Goal: Task Accomplishment & Management: Manage account settings

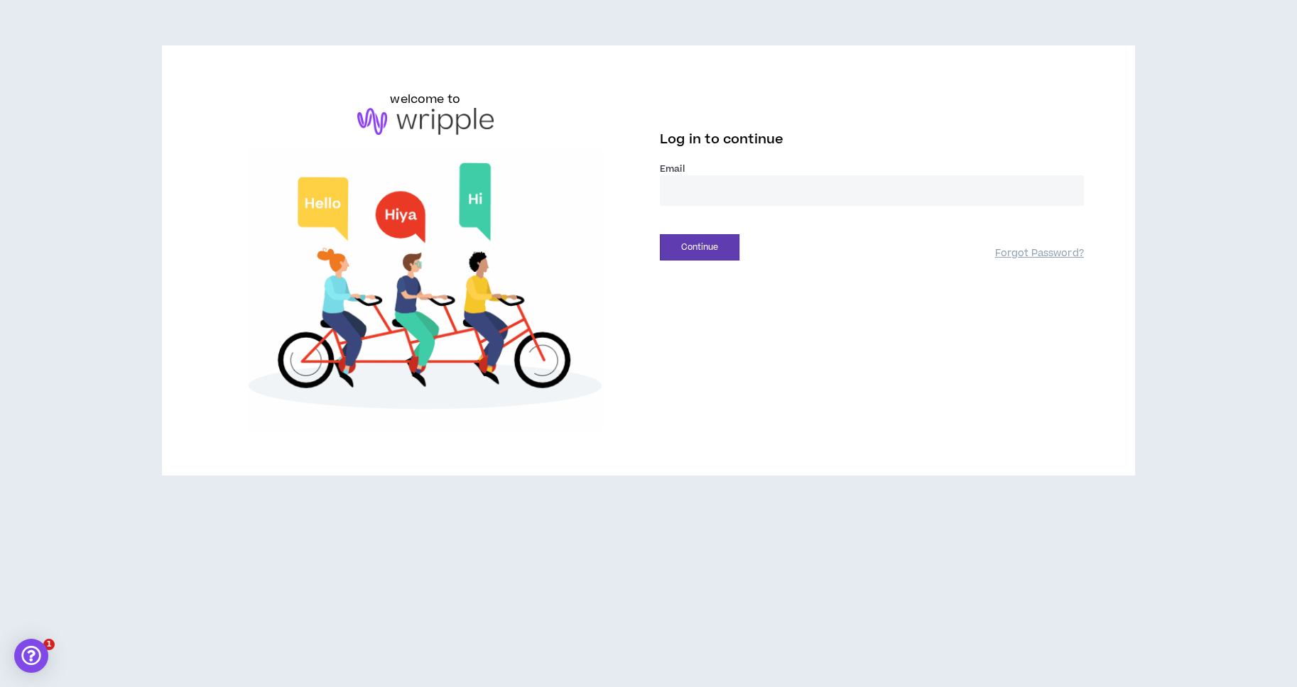
click at [724, 197] on input "email" at bounding box center [872, 190] width 424 height 31
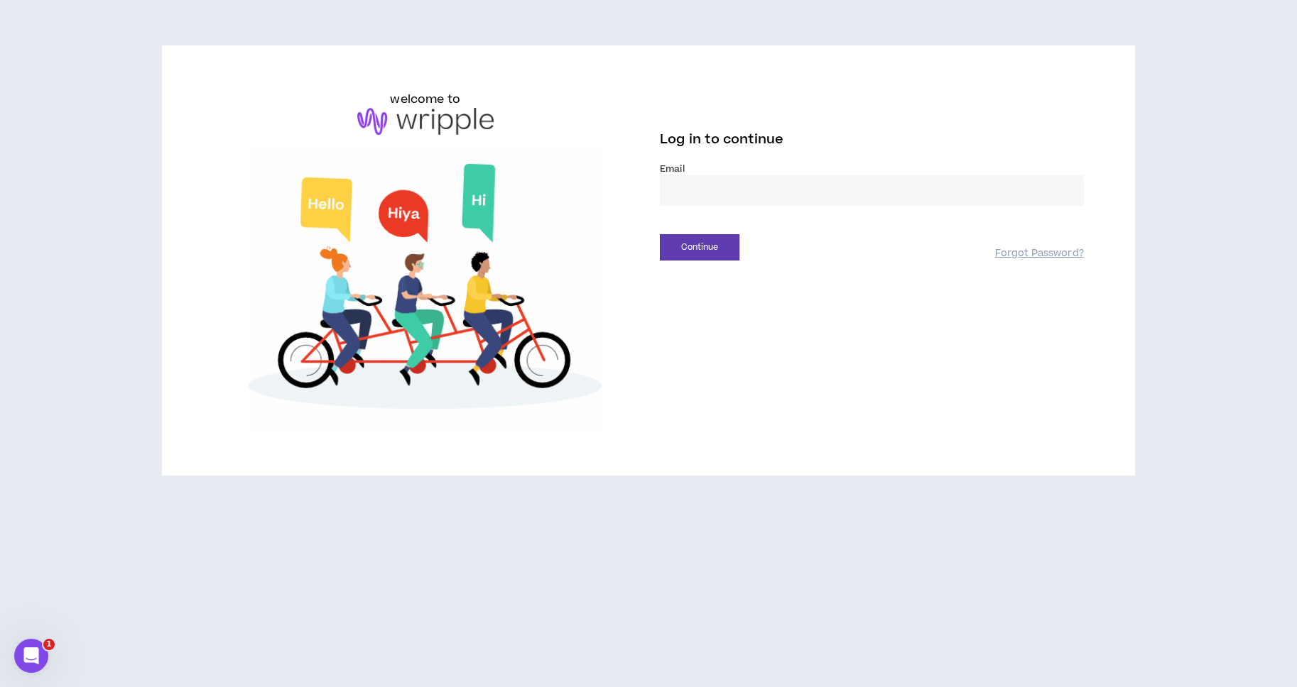
type input "**********"
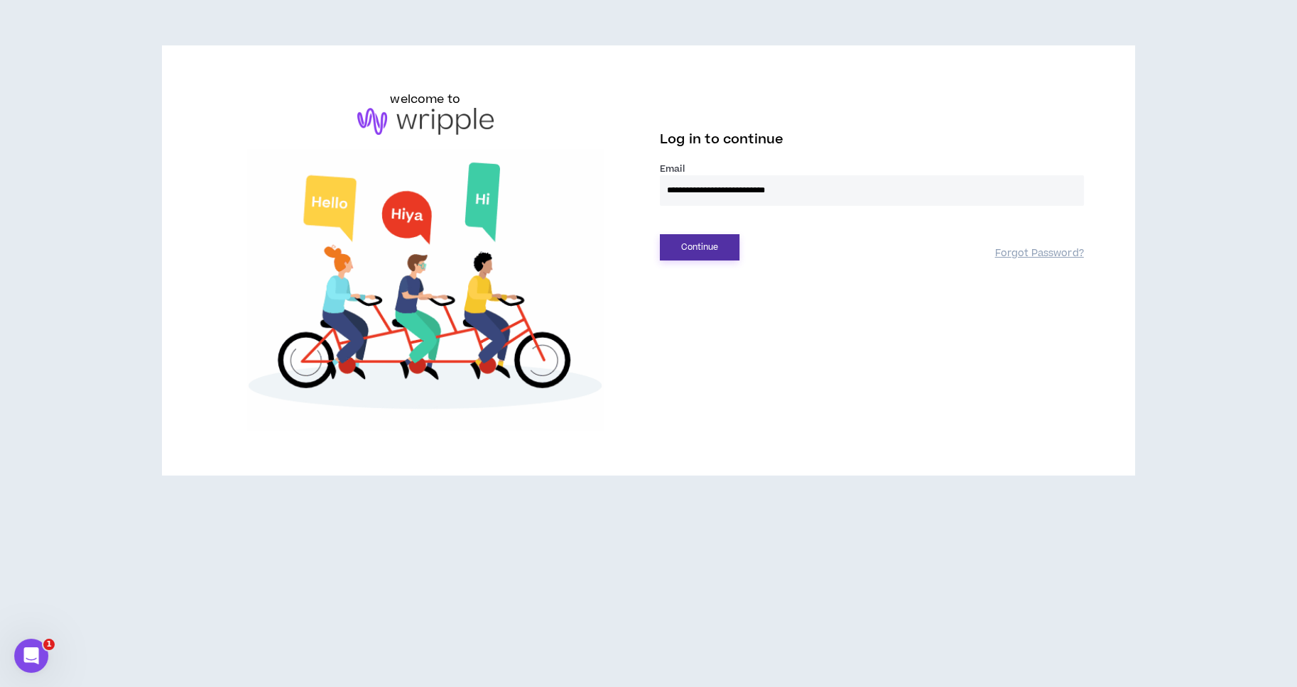
click at [705, 242] on button "Continue" at bounding box center [700, 247] width 80 height 26
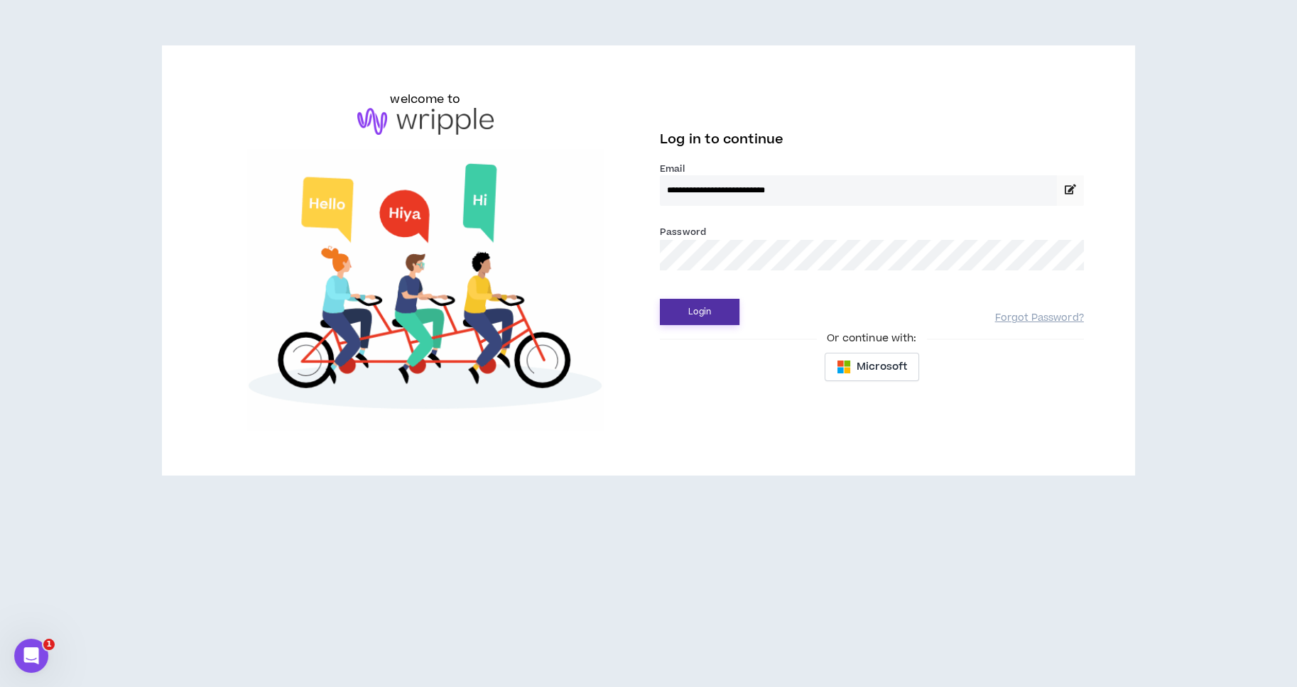
click at [696, 316] on button "Login" at bounding box center [700, 312] width 80 height 26
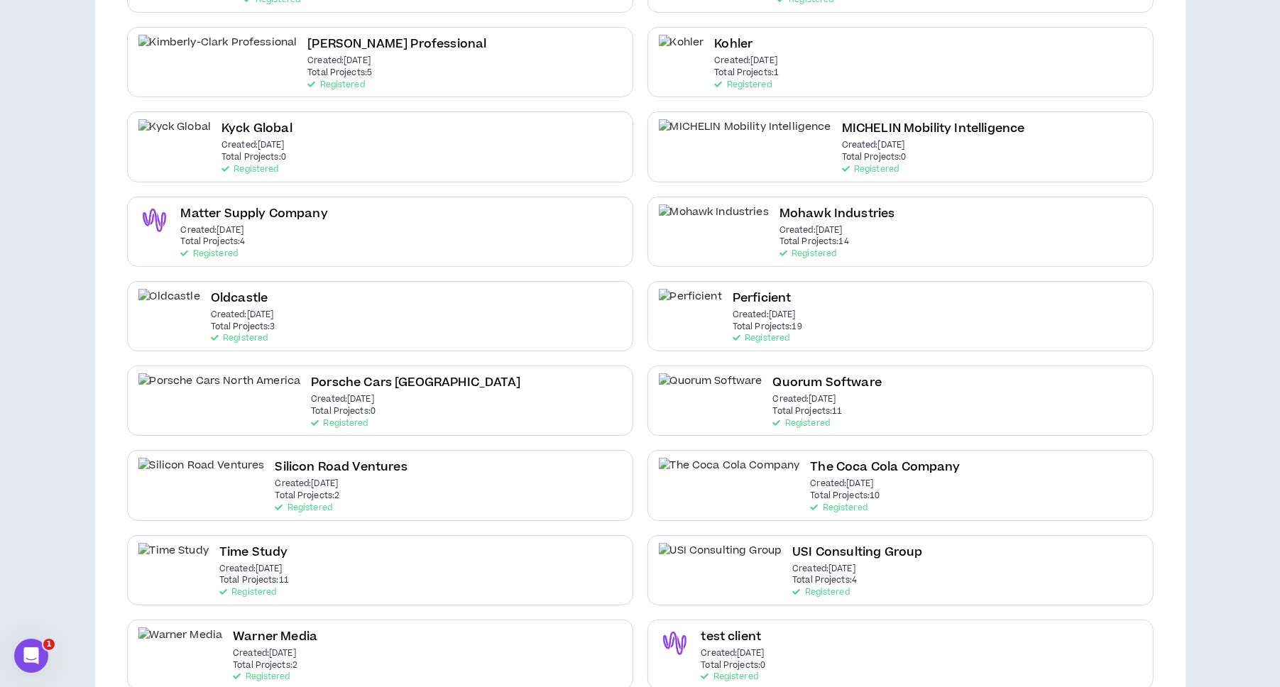
scroll to position [521, 0]
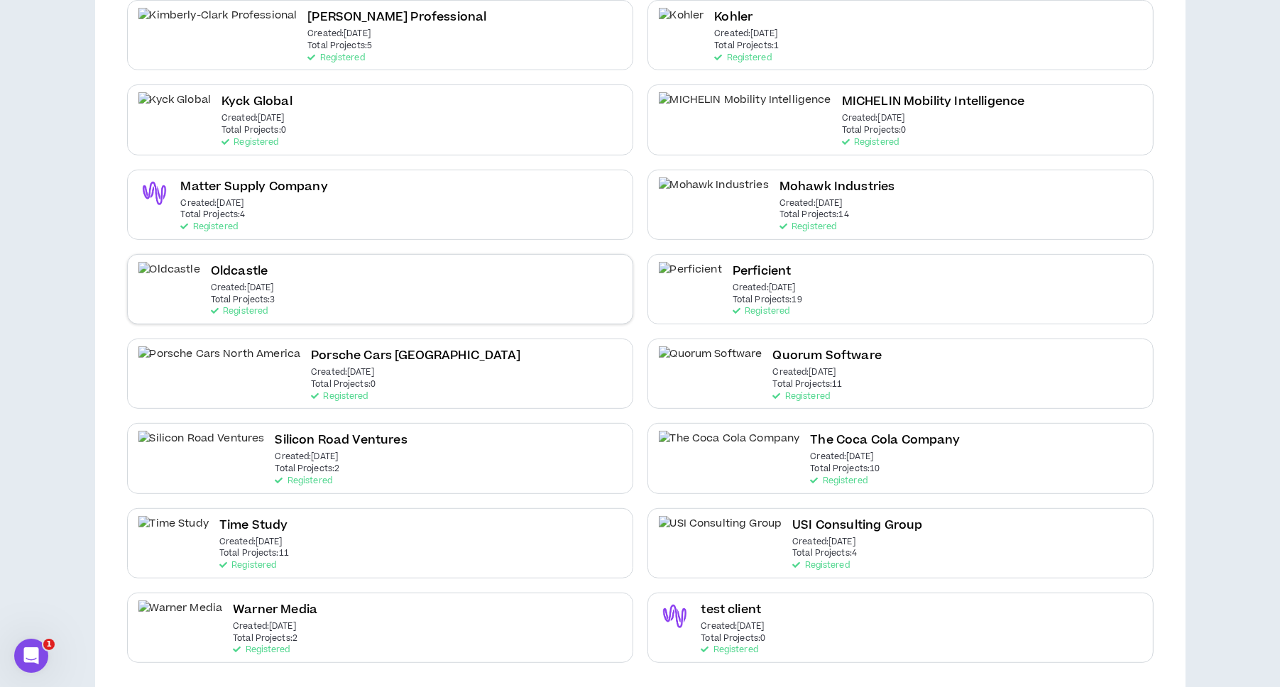
click at [386, 269] on div "Oldcastle Created: [DATE] Total Projects: 3 Registered" at bounding box center [380, 289] width 506 height 70
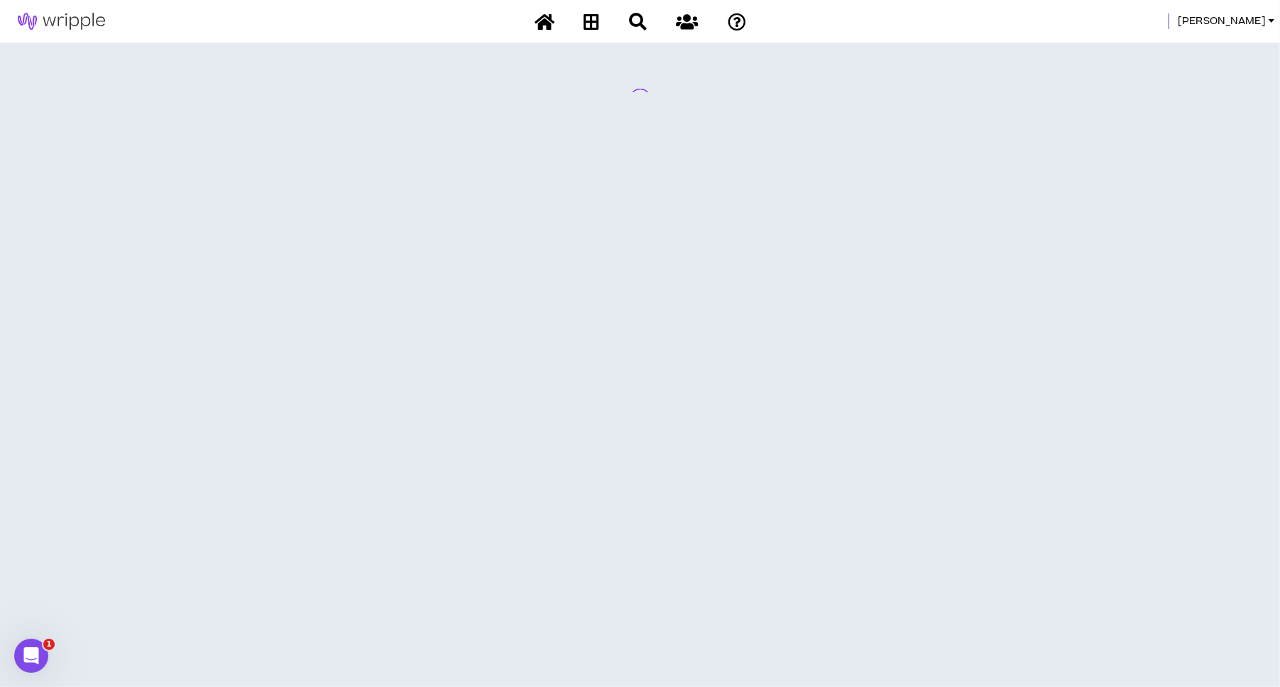
scroll to position [0, 0]
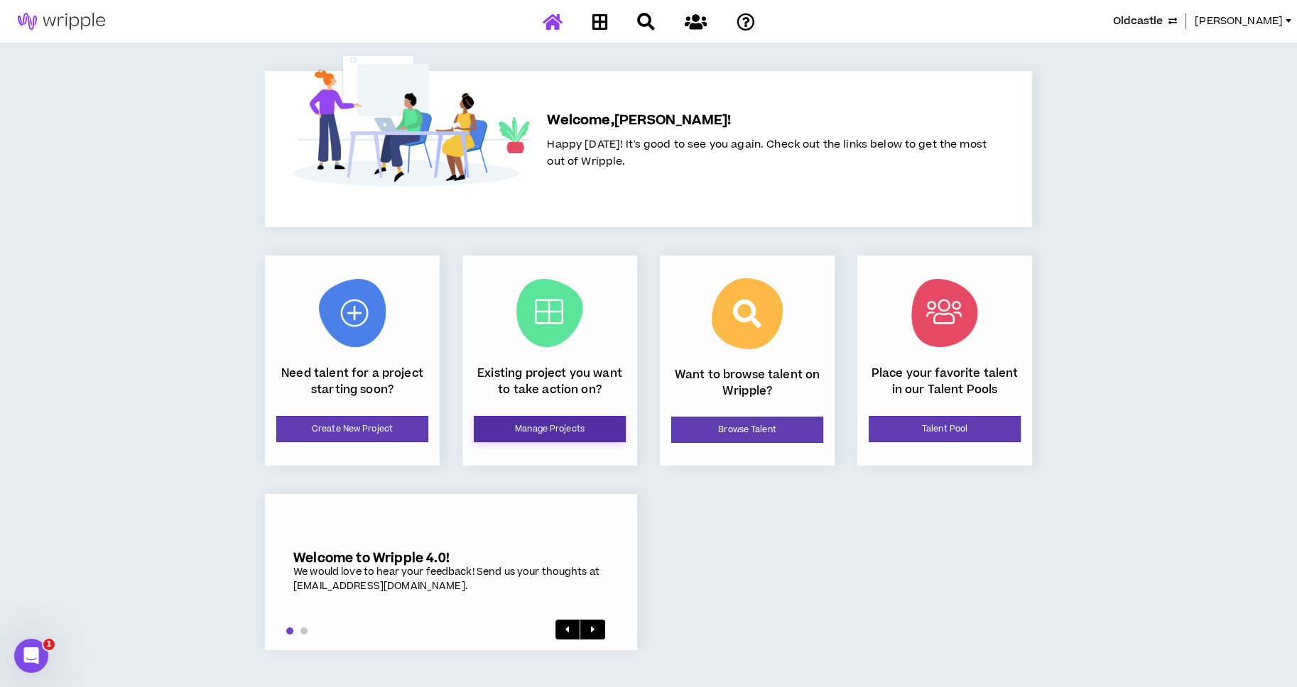
click at [549, 426] on link "Manage Projects" at bounding box center [550, 429] width 152 height 26
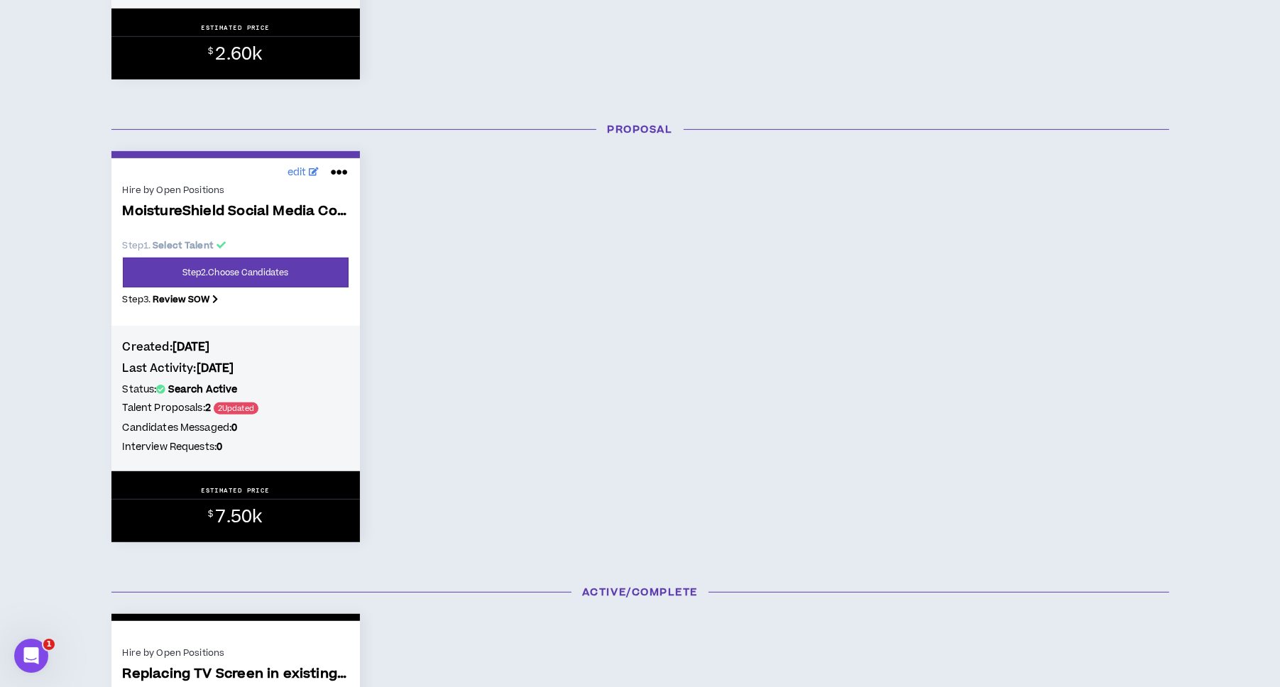
scroll to position [592, 0]
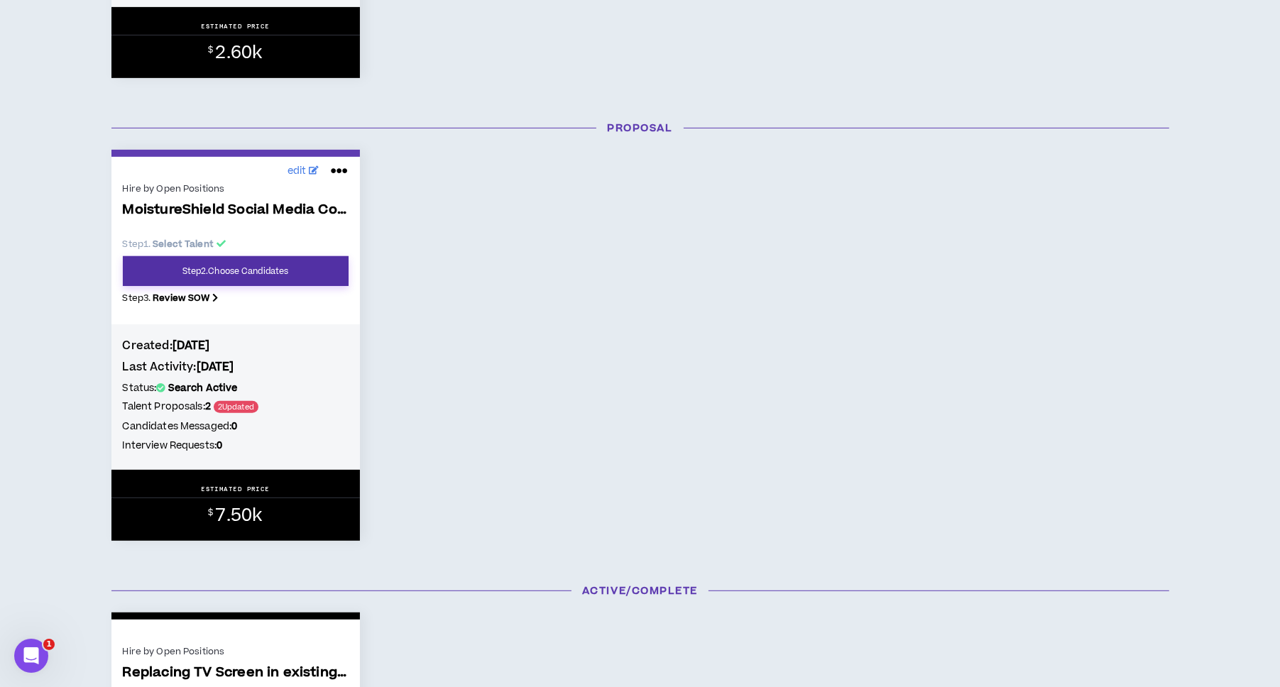
click at [273, 268] on link "Step 2 . Choose Candidates" at bounding box center [236, 271] width 226 height 30
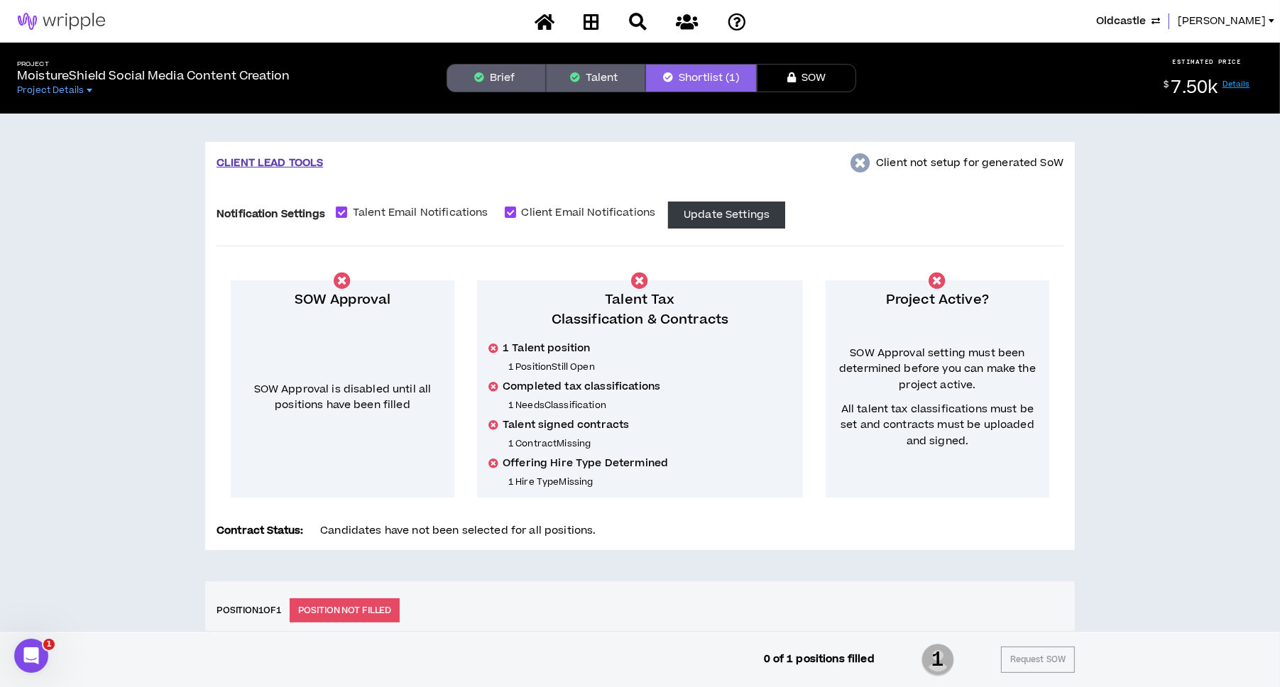
click at [597, 76] on button "Talent" at bounding box center [595, 78] width 99 height 28
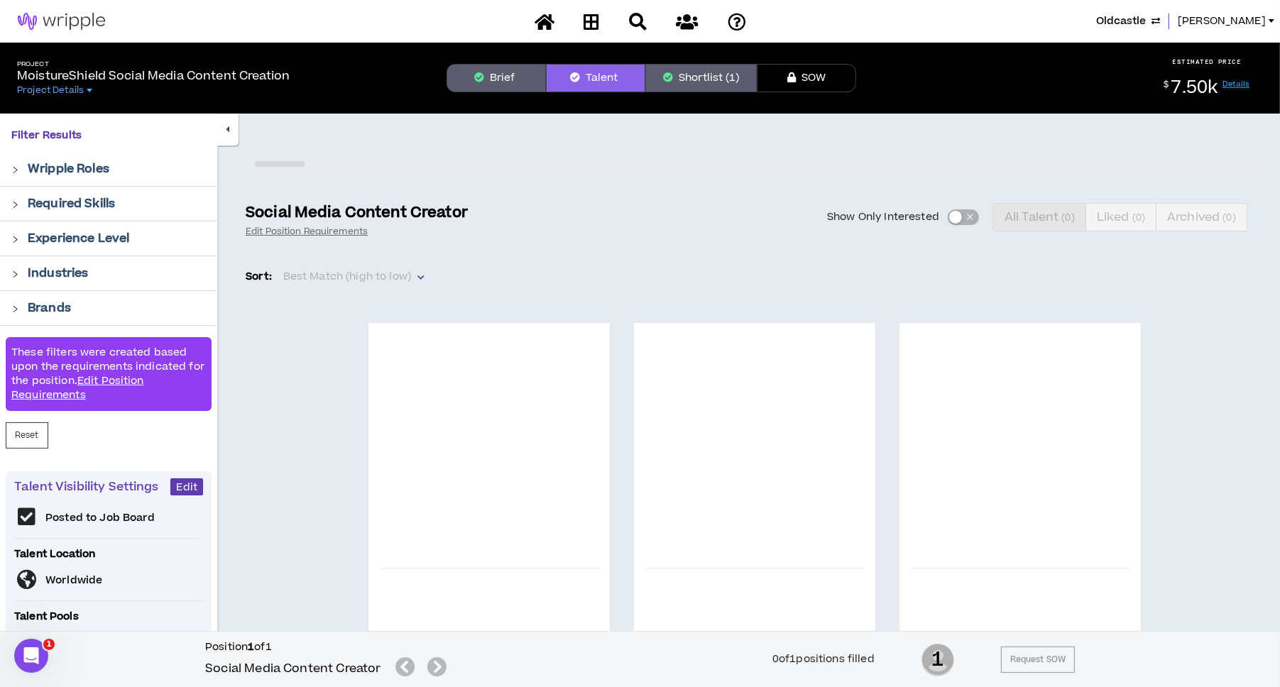
click at [954, 214] on div "Show Only Interested All Talent ( 0 ) Liked ( 0 ) Archived ( 0 )" at bounding box center [874, 217] width 778 height 28
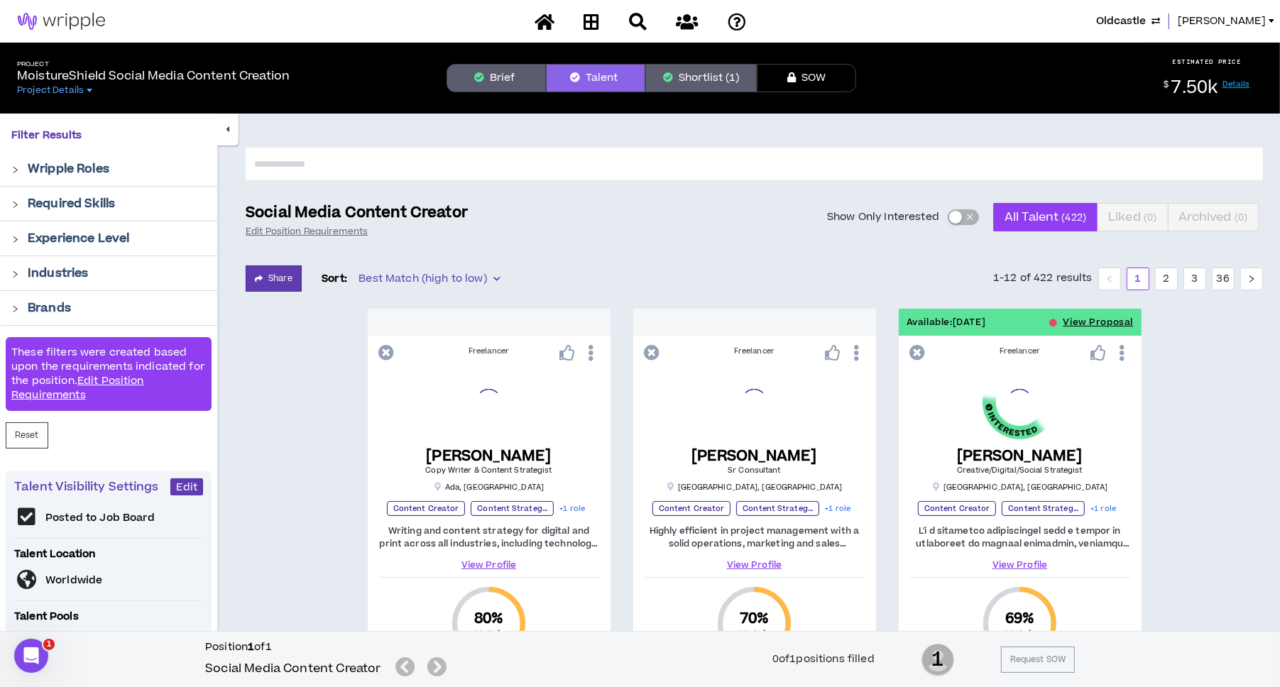
click at [954, 214] on div "button" at bounding box center [956, 217] width 13 height 13
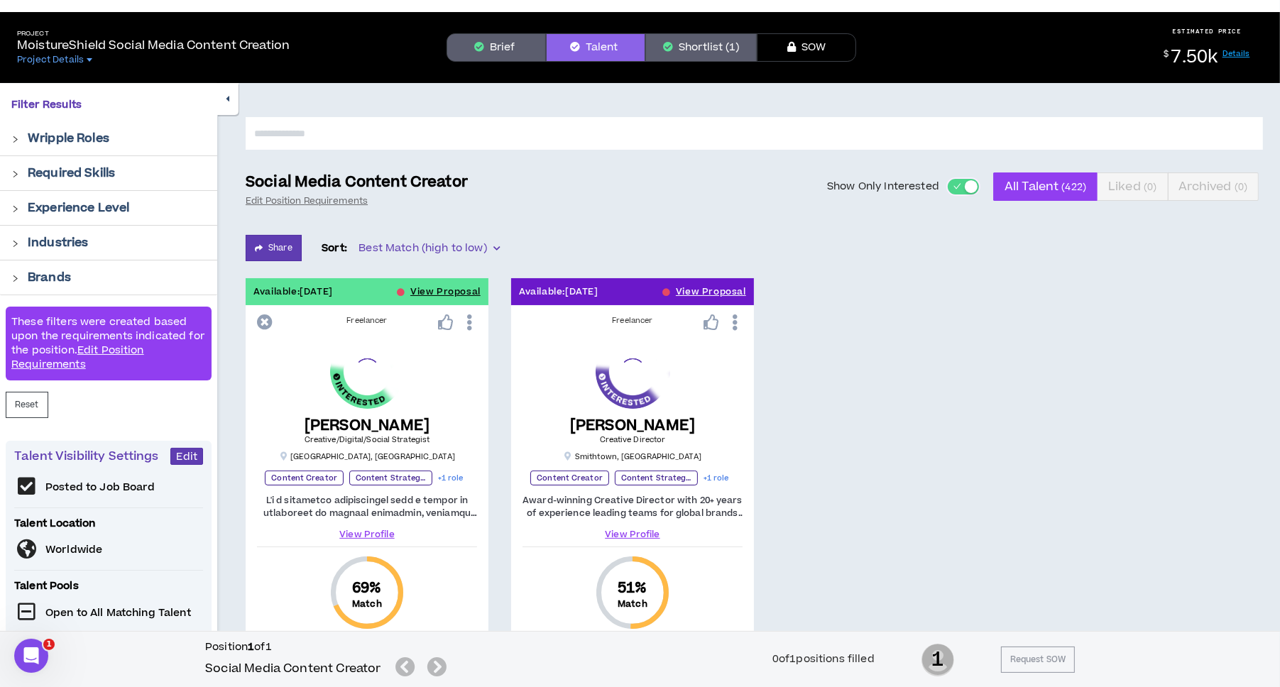
scroll to position [29, 0]
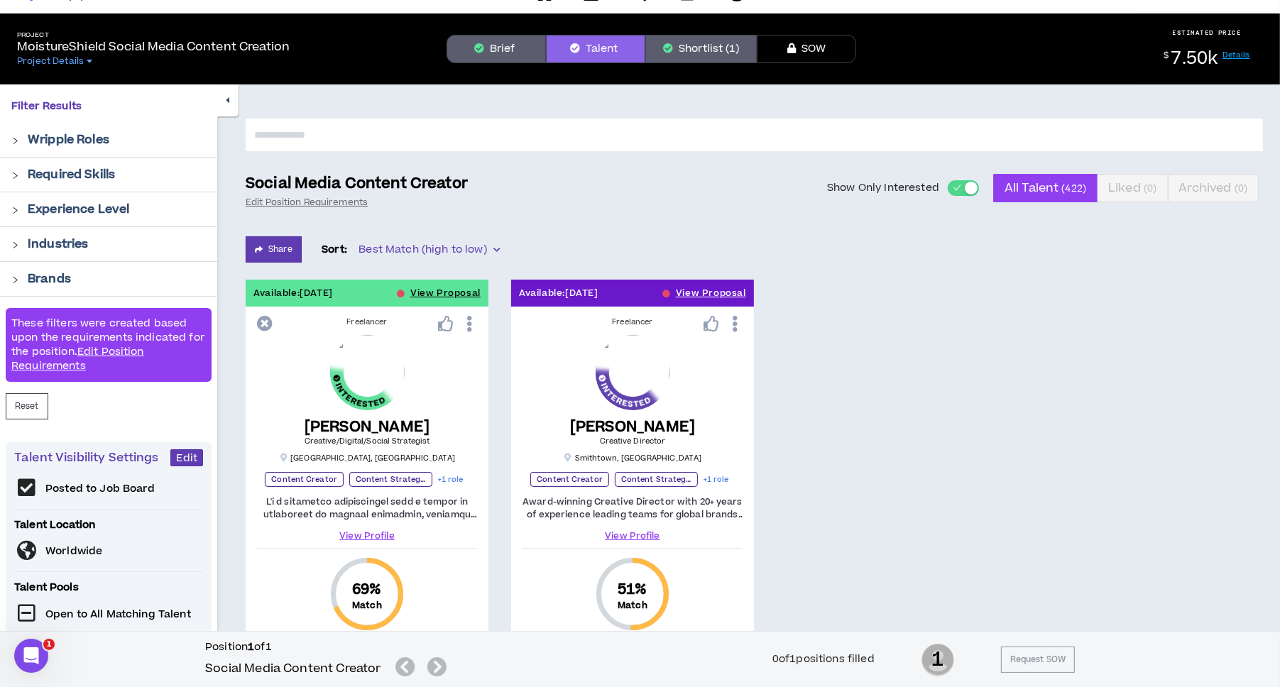
click at [22, 139] on div at bounding box center [19, 139] width 16 height 16
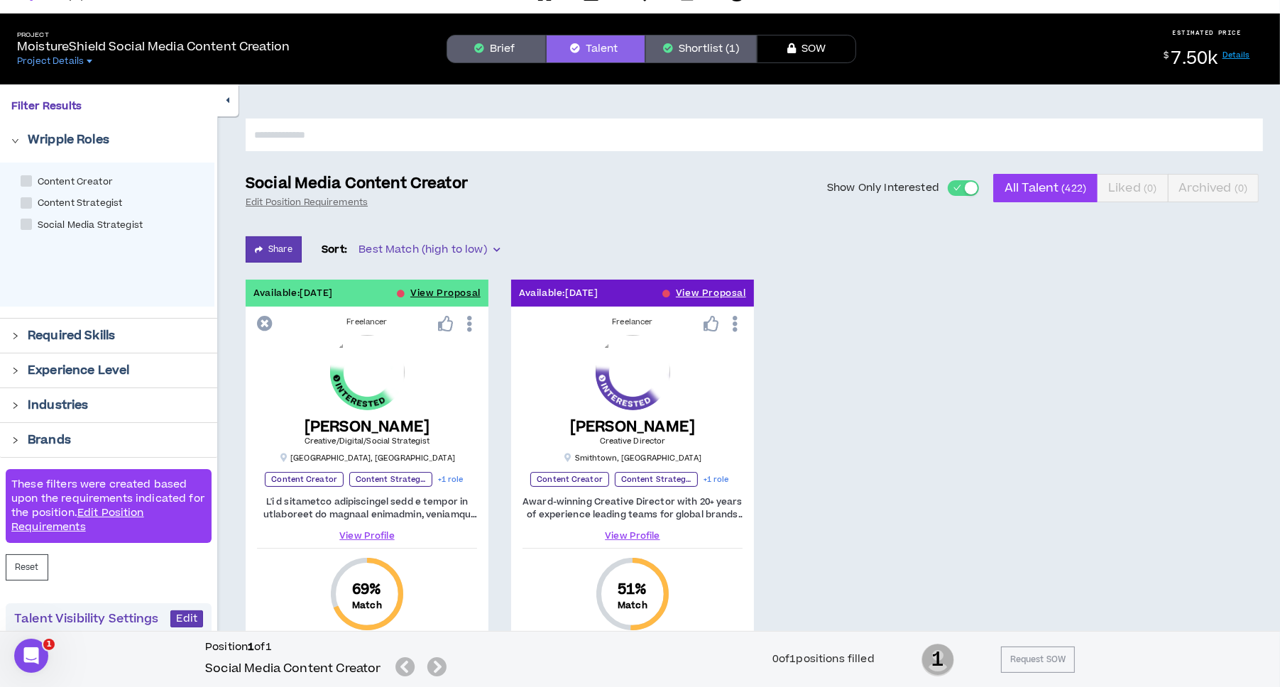
click at [13, 332] on icon "right" at bounding box center [15, 336] width 8 height 8
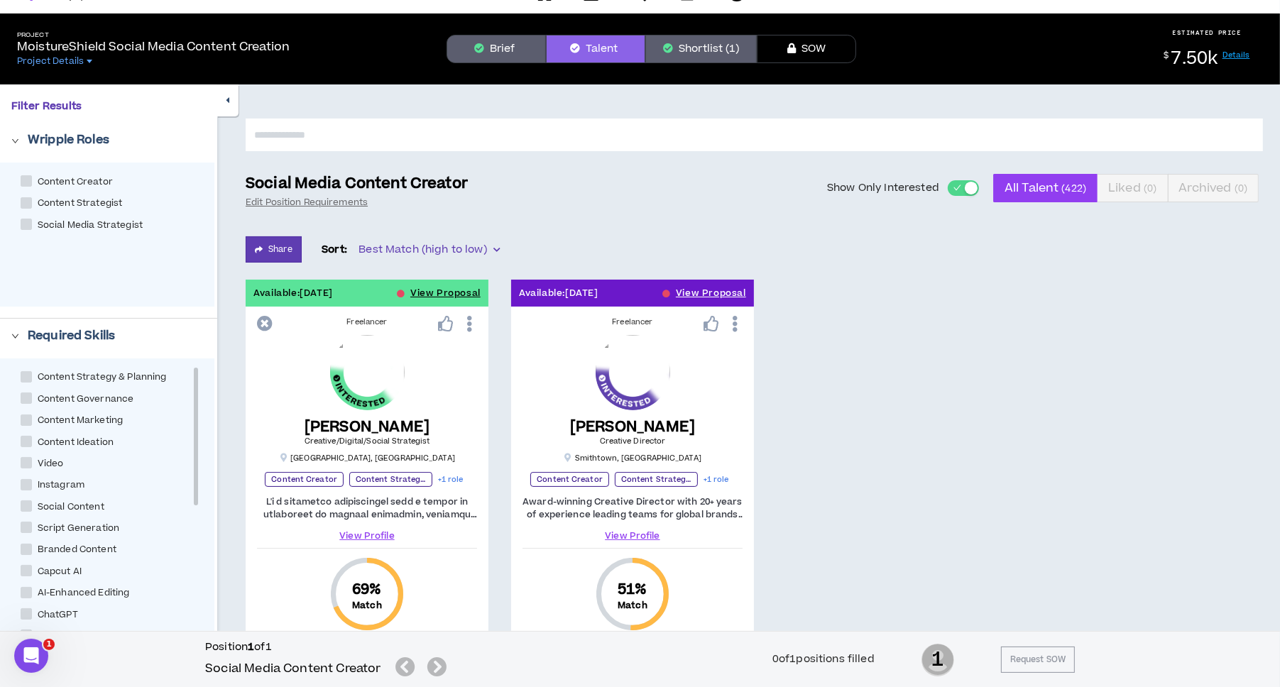
click at [517, 40] on button "Brief" at bounding box center [496, 49] width 99 height 28
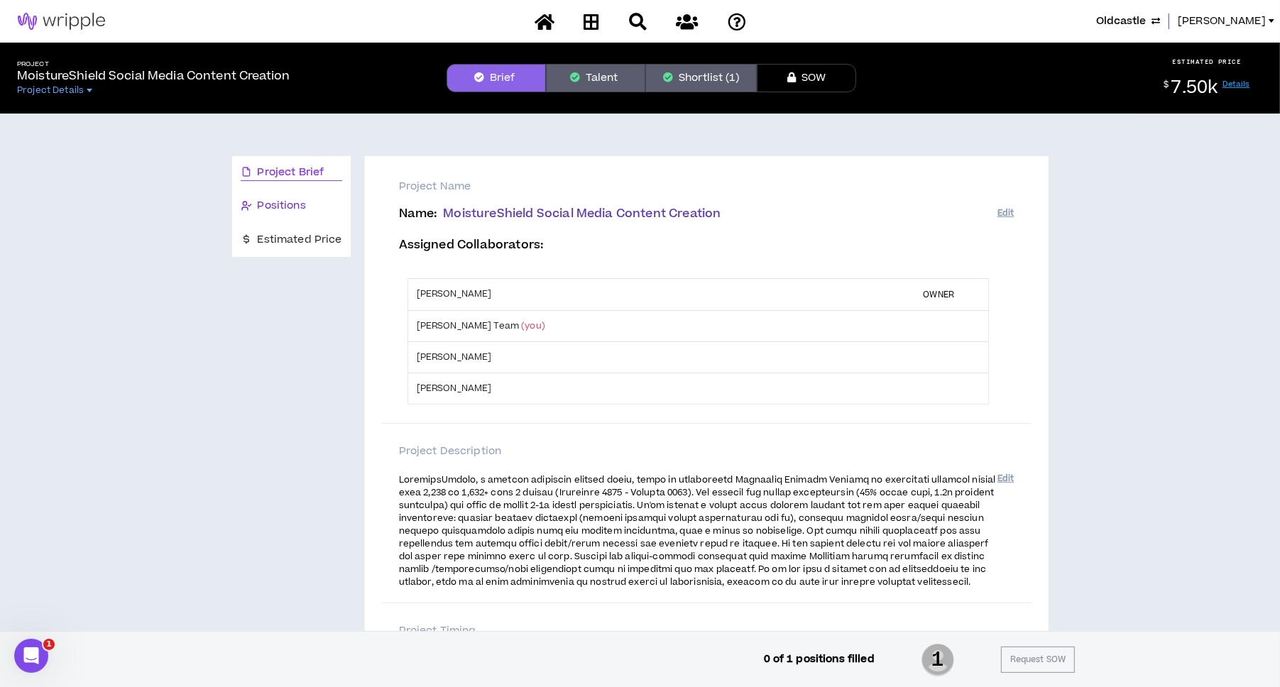
click at [271, 205] on span "Positions" at bounding box center [282, 206] width 48 height 16
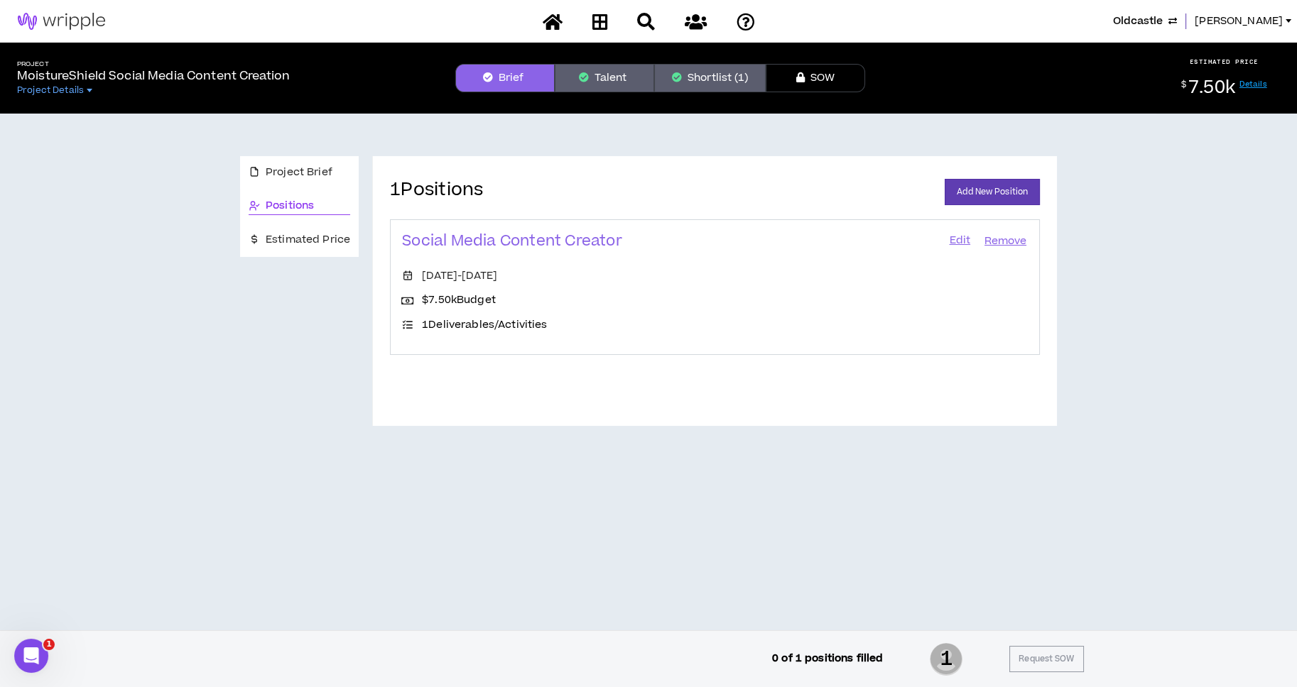
click at [955, 244] on link "Edit" at bounding box center [959, 242] width 24 height 20
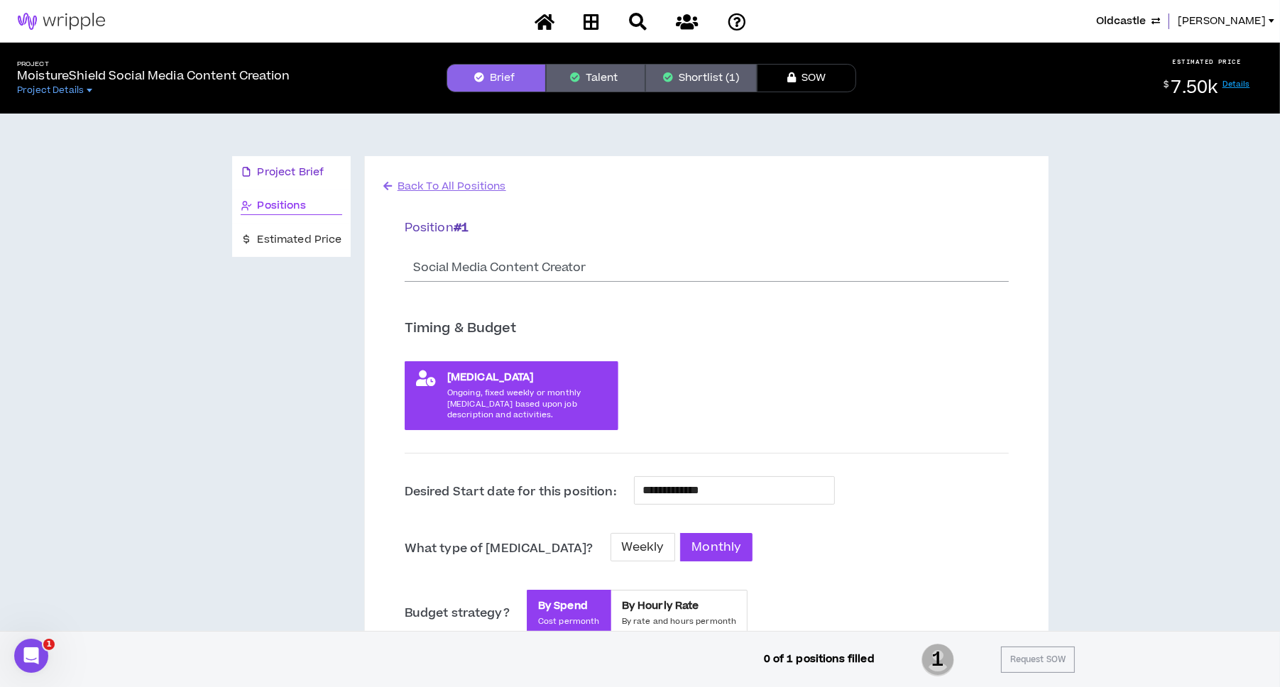
click at [305, 172] on span "Project Brief" at bounding box center [291, 173] width 67 height 16
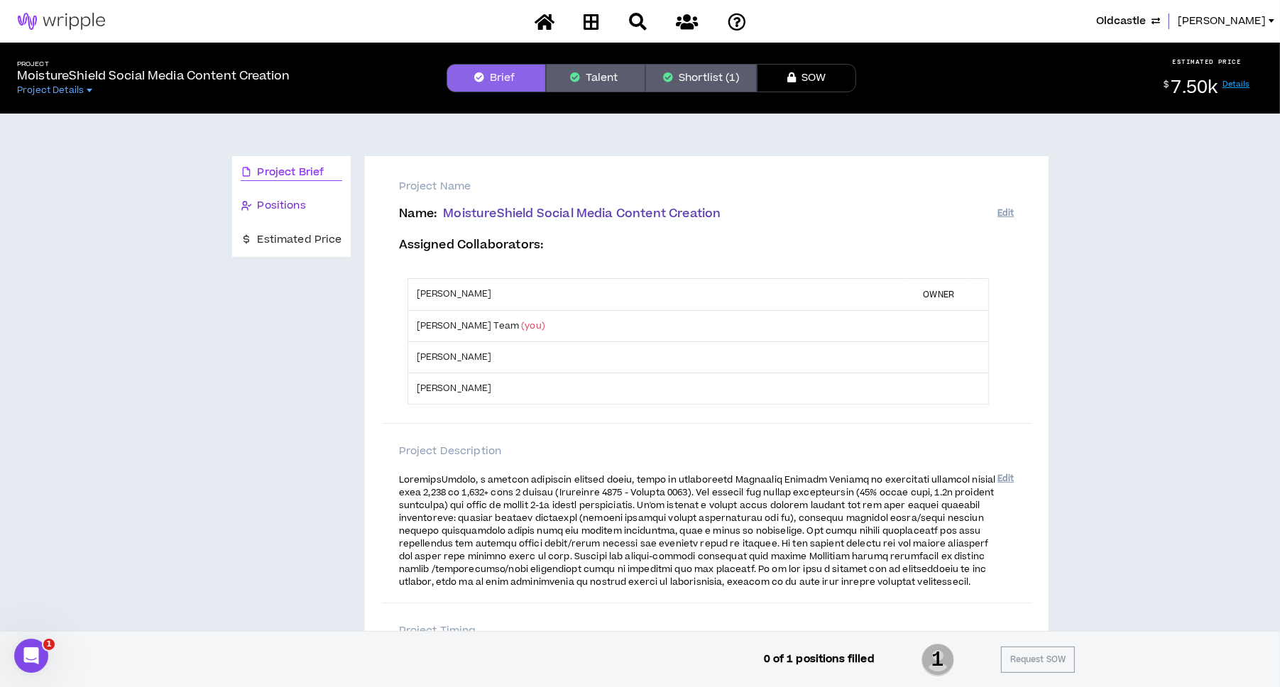
click at [286, 199] on span "Positions" at bounding box center [282, 206] width 48 height 16
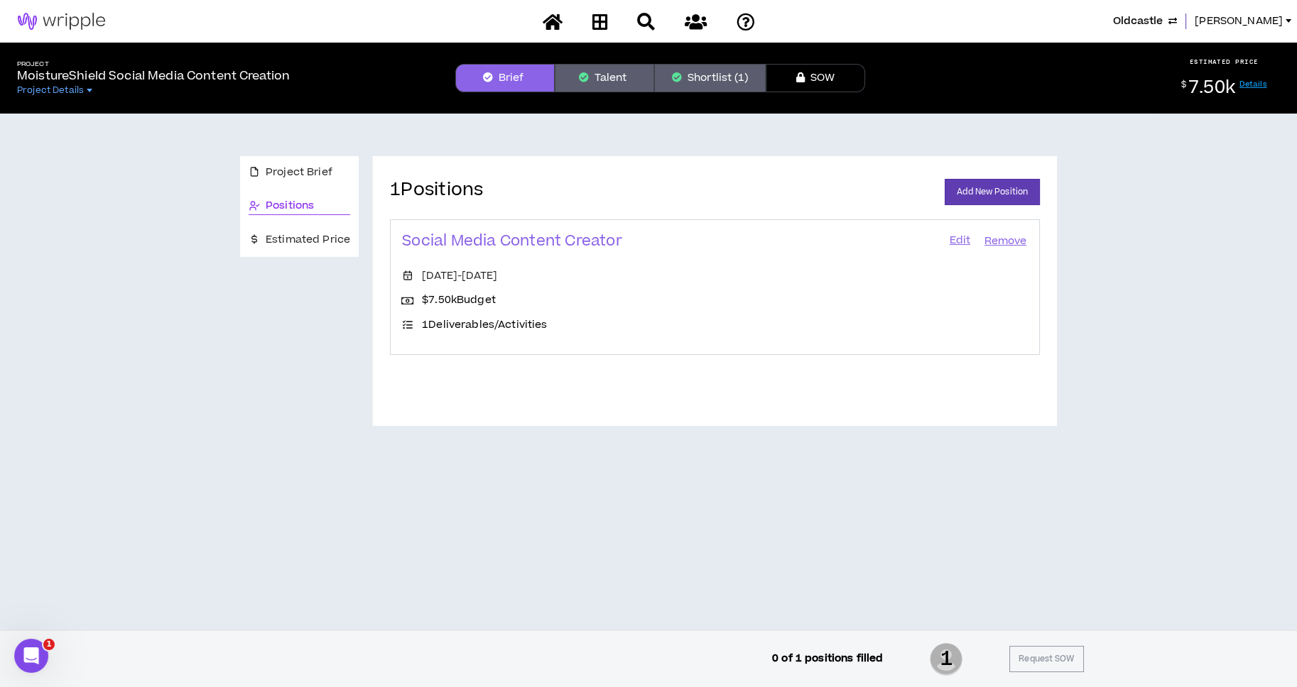
click at [609, 73] on button "Talent" at bounding box center [604, 78] width 99 height 28
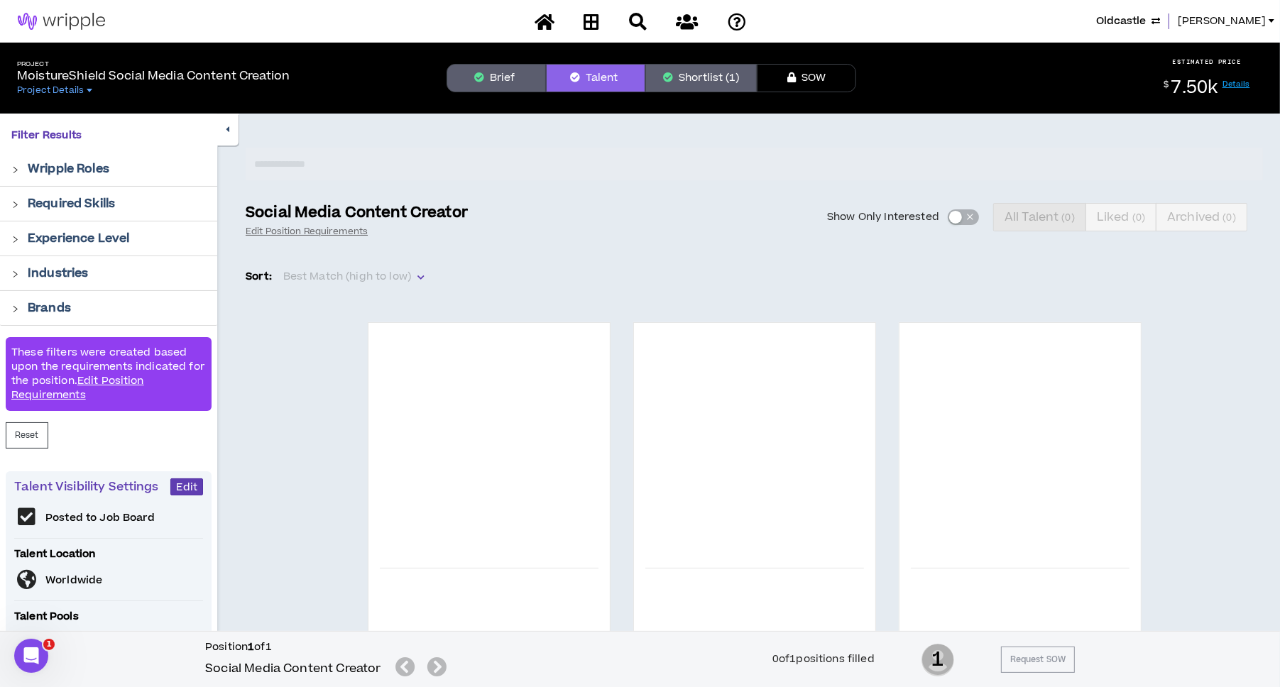
click at [16, 163] on div at bounding box center [19, 169] width 16 height 16
